Goal: Task Accomplishment & Management: Complete application form

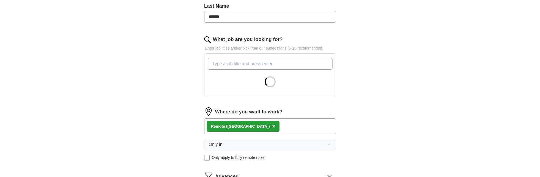
scroll to position [192, 0]
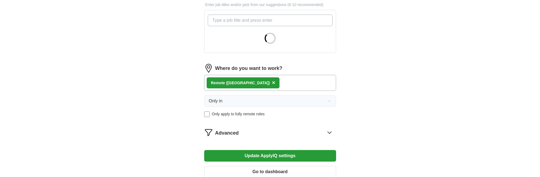
click at [272, 82] on span "×" at bounding box center [273, 82] width 3 height 6
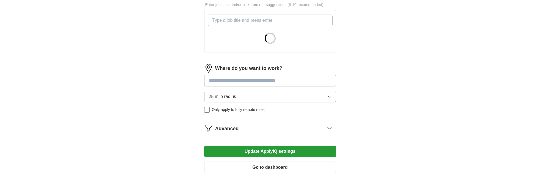
click at [238, 81] on input at bounding box center [270, 81] width 132 height 12
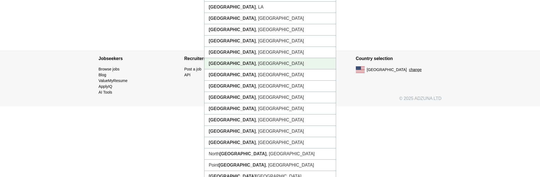
scroll to position [416, 0]
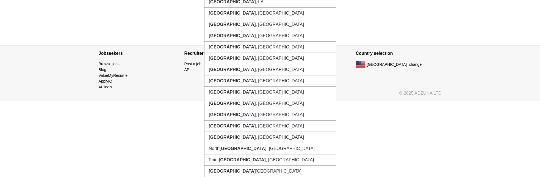
type input "********"
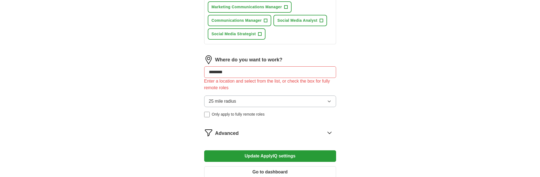
scroll to position [280, 0]
